Goal: Navigation & Orientation: Find specific page/section

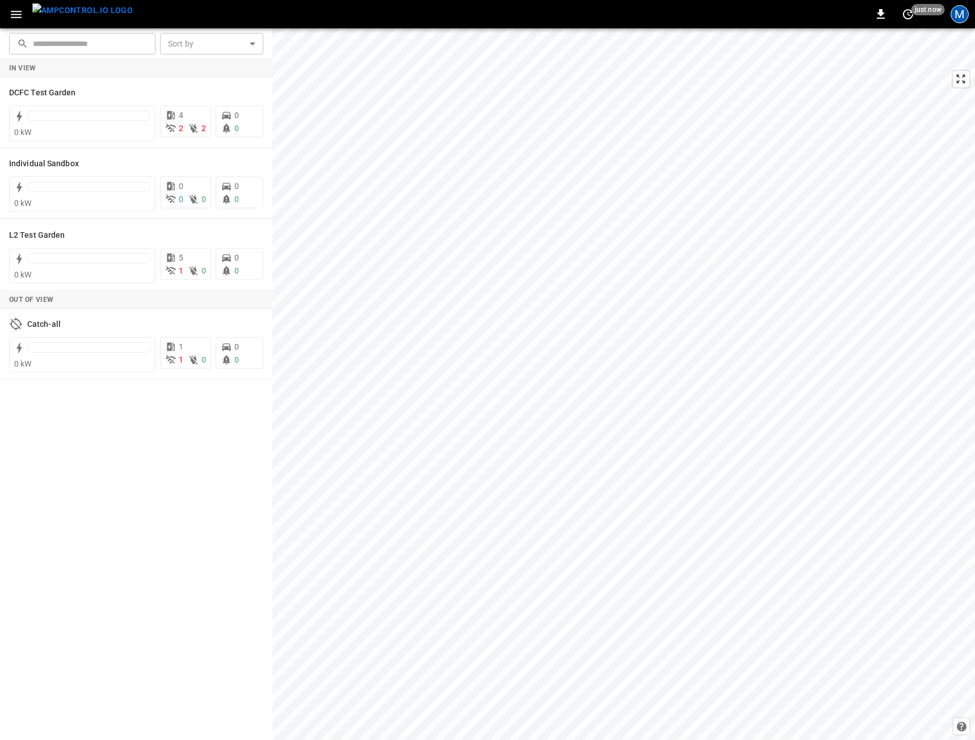
click at [965, 13] on div "M" at bounding box center [959, 14] width 18 height 18
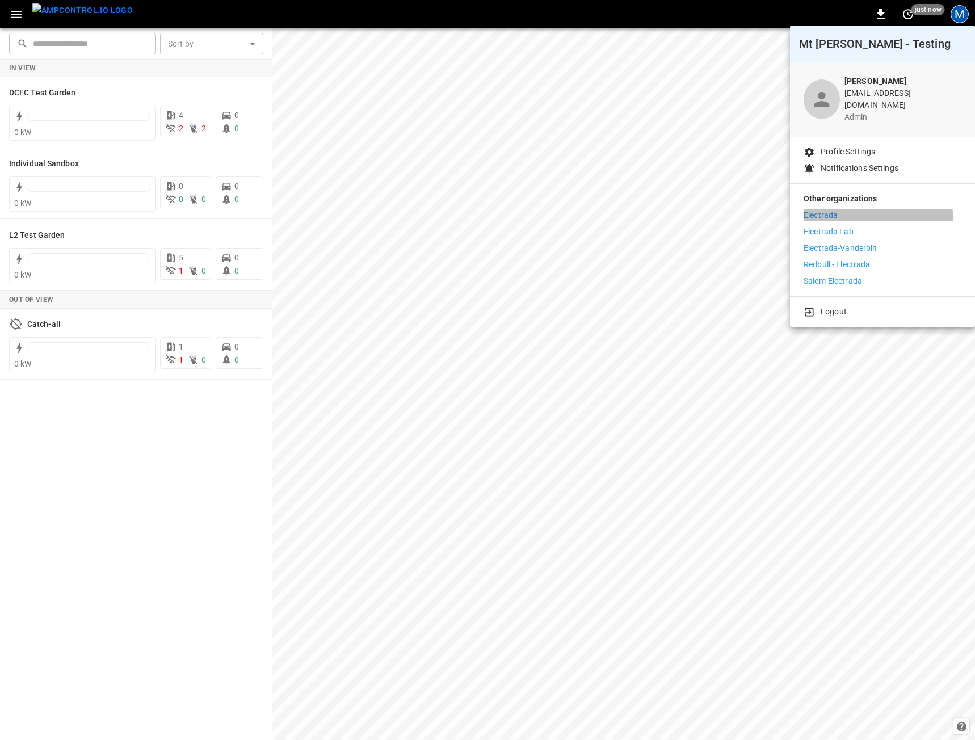
click at [838, 209] on li "Electrada" at bounding box center [882, 215] width 158 height 12
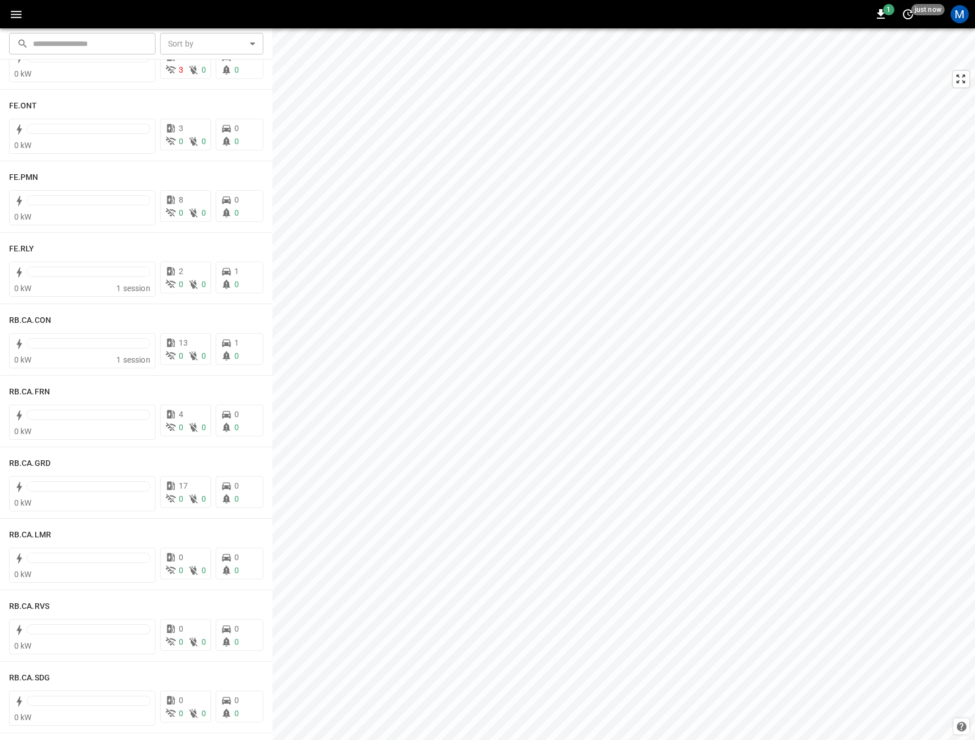
scroll to position [1249, 0]
